Goal: Task Accomplishment & Management: Manage account settings

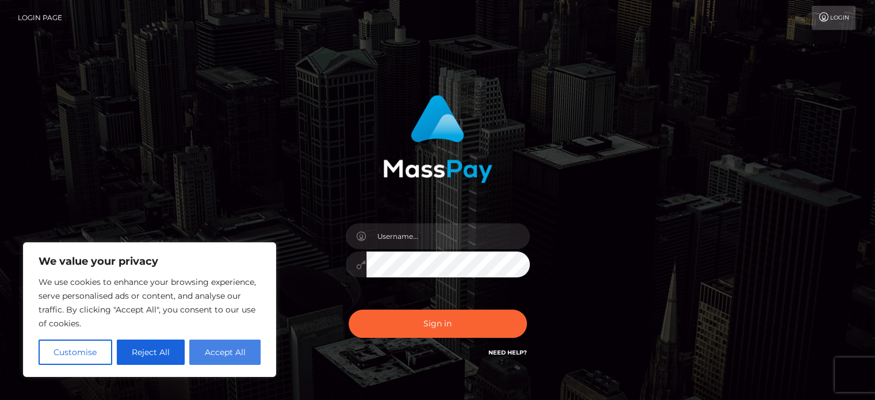
click at [219, 350] on button "Accept All" at bounding box center [224, 352] width 71 height 25
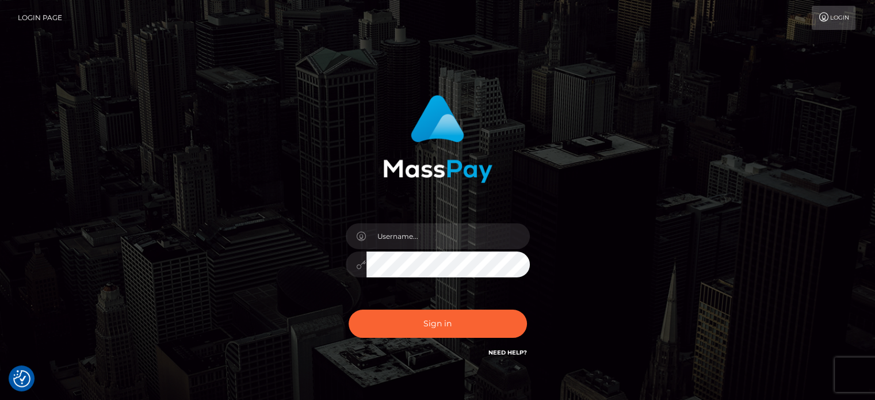
checkbox input "true"
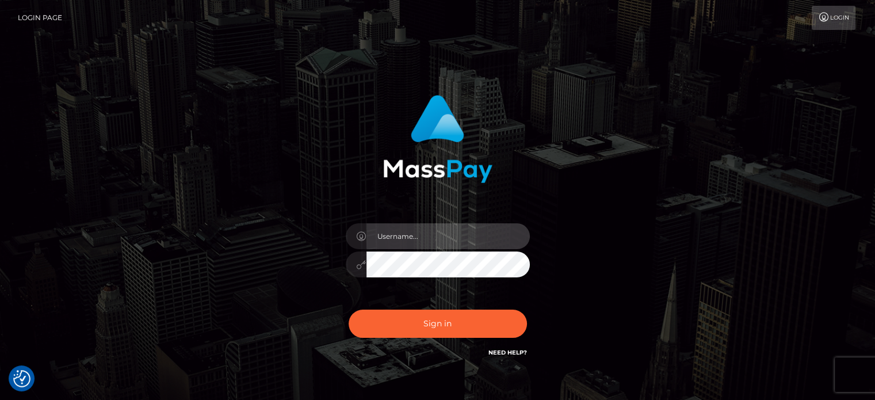
click at [398, 243] on input "text" at bounding box center [448, 236] width 163 height 26
type input "dietboy9898@gmail.com"
click at [349, 310] on button "Sign in" at bounding box center [438, 324] width 178 height 28
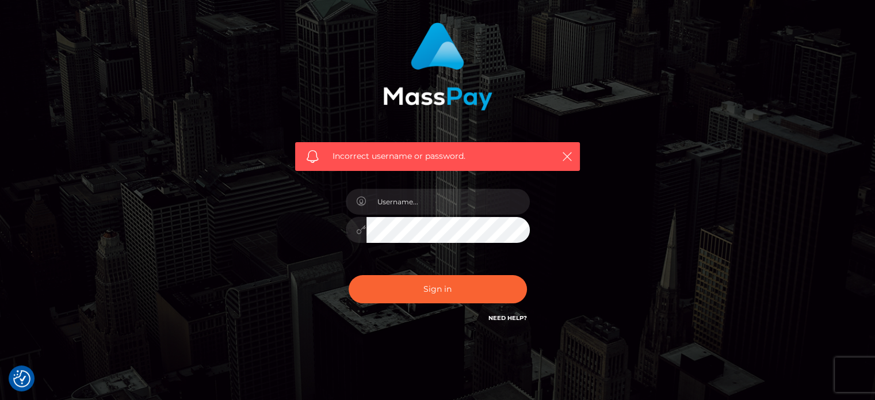
scroll to position [78, 0]
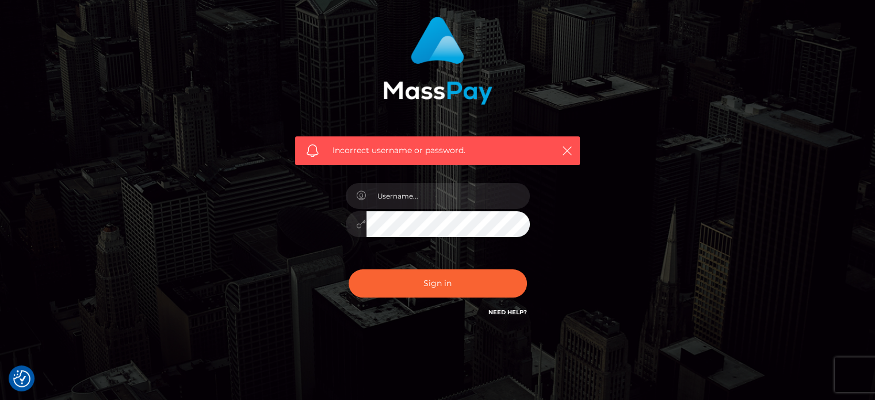
click at [502, 315] on link "Need Help?" at bounding box center [508, 311] width 39 height 7
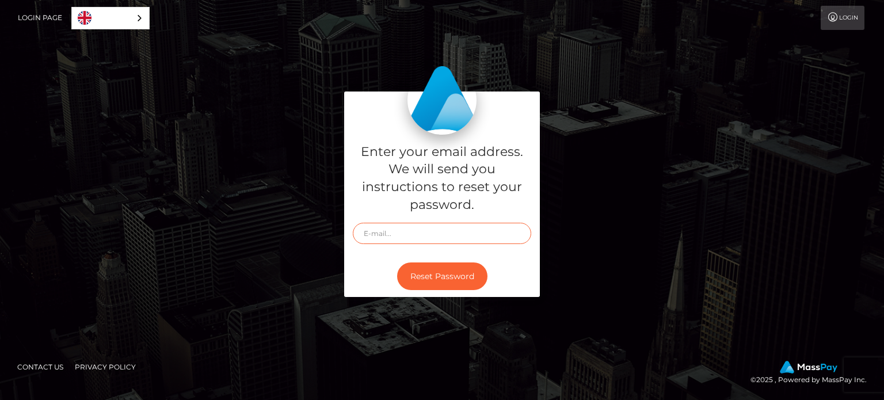
click at [414, 227] on input "text" at bounding box center [442, 233] width 178 height 21
type input "dietboy9898@gmail.com"
click at [424, 282] on button "Reset Password" at bounding box center [442, 276] width 90 height 28
